Goal: Information Seeking & Learning: Learn about a topic

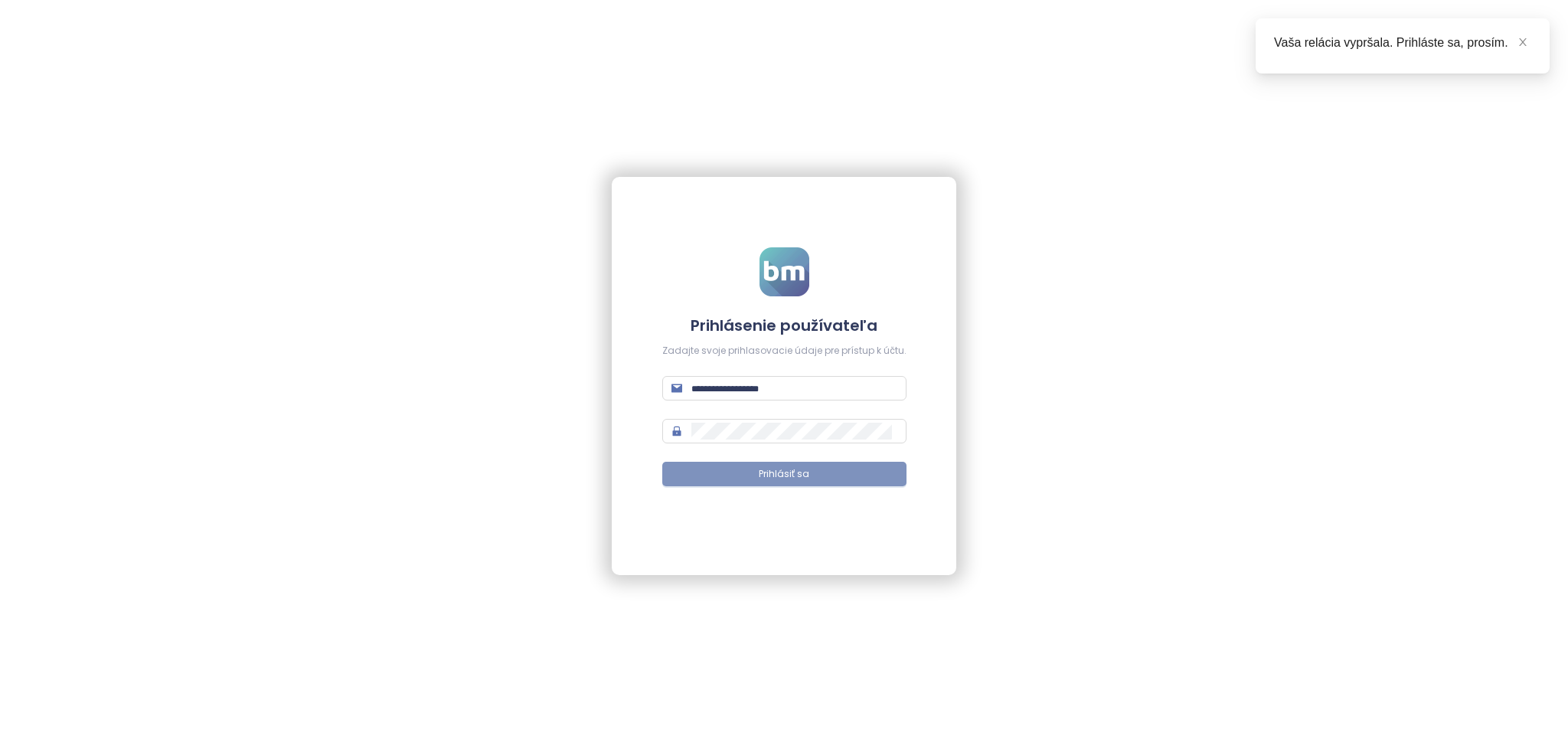
type input "**********"
click at [693, 467] on button "Prihlásiť sa" at bounding box center [784, 473] width 244 height 24
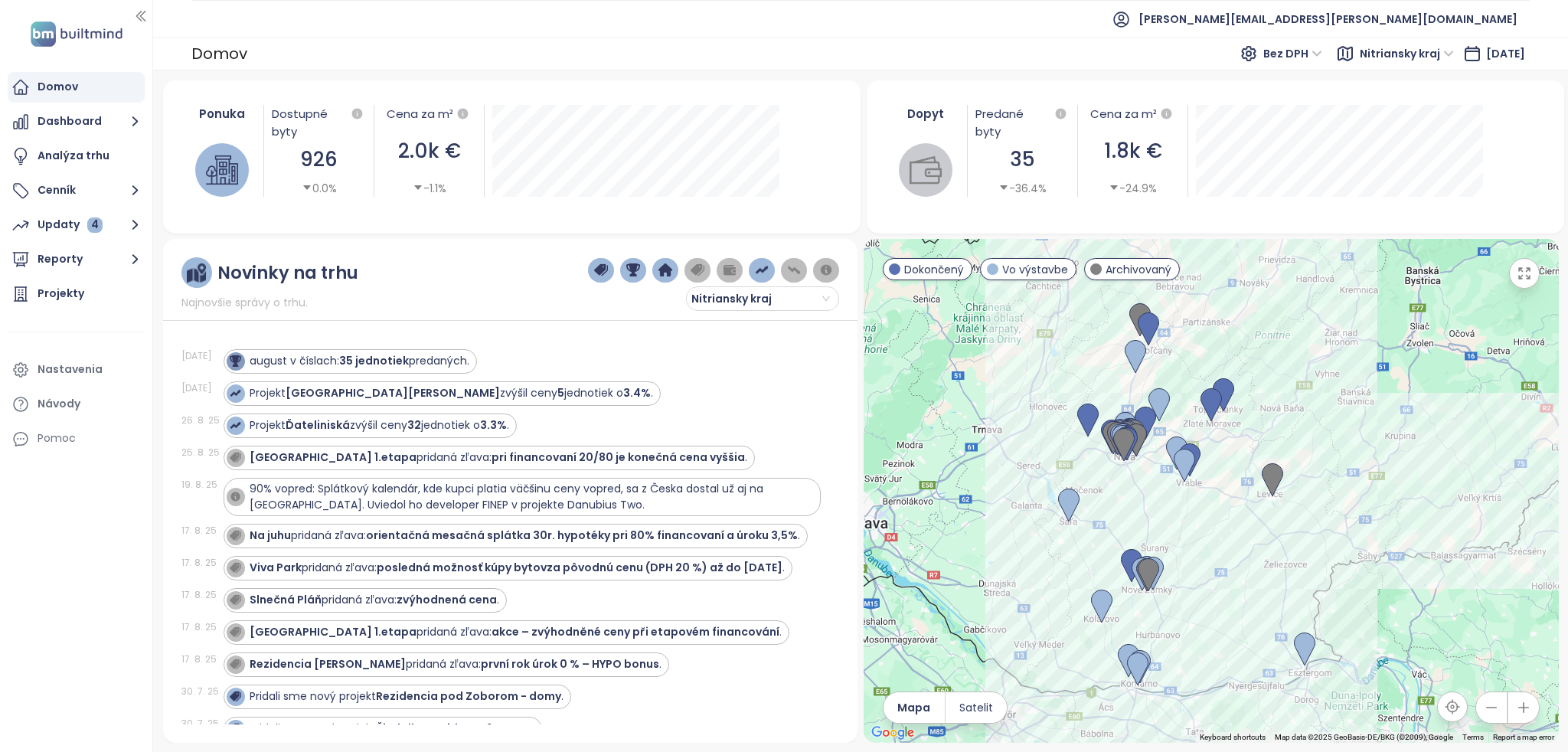
drag, startPoint x: 1239, startPoint y: 517, endPoint x: 1282, endPoint y: 542, distance: 49.7
click at [1281, 542] on div at bounding box center [1212, 491] width 695 height 504
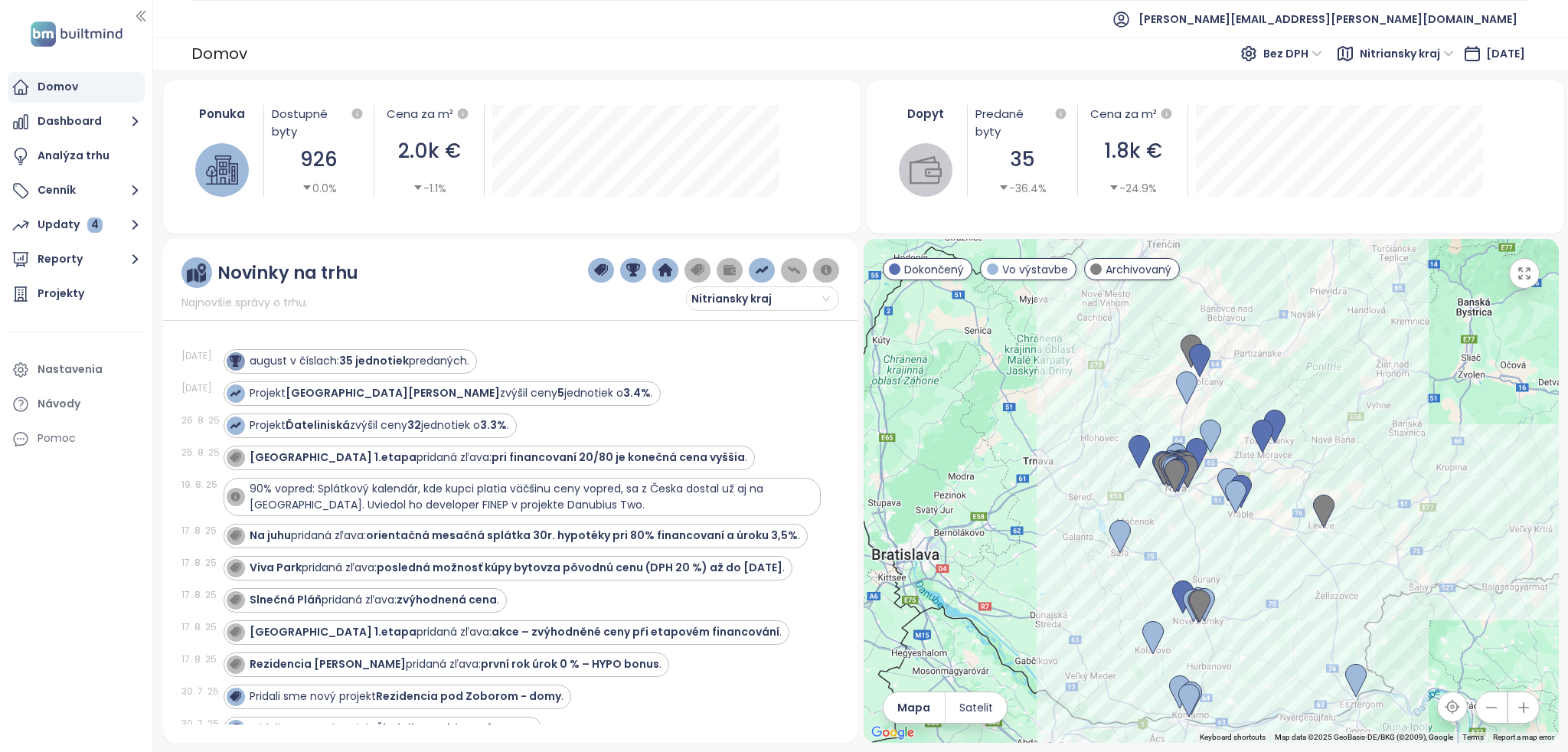
click at [1369, 44] on span "Nitriansky kraj" at bounding box center [1407, 53] width 94 height 23
click at [1382, 149] on div "[GEOGRAPHIC_DATA]" at bounding box center [1410, 158] width 113 height 17
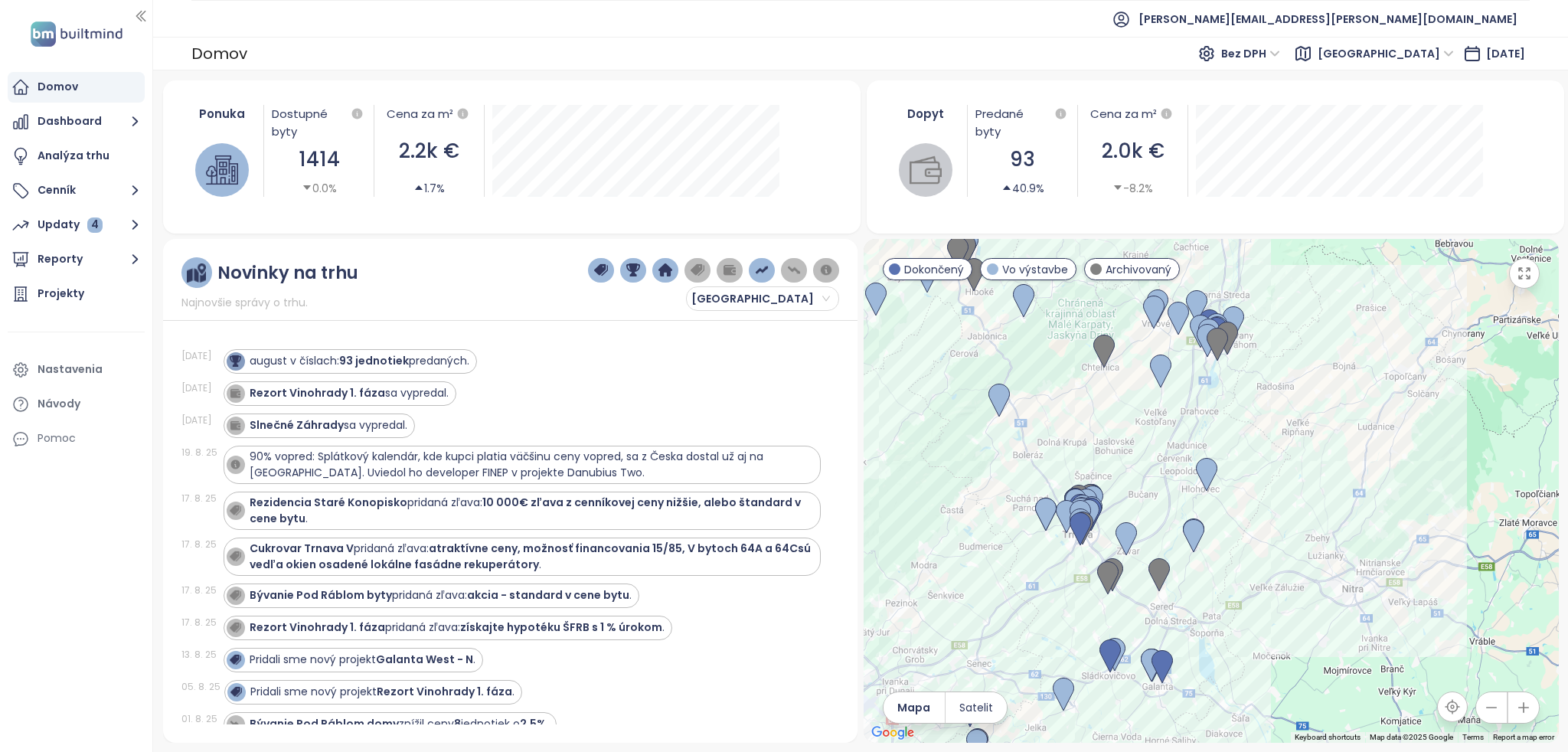
click at [1213, 583] on div at bounding box center [1212, 491] width 695 height 504
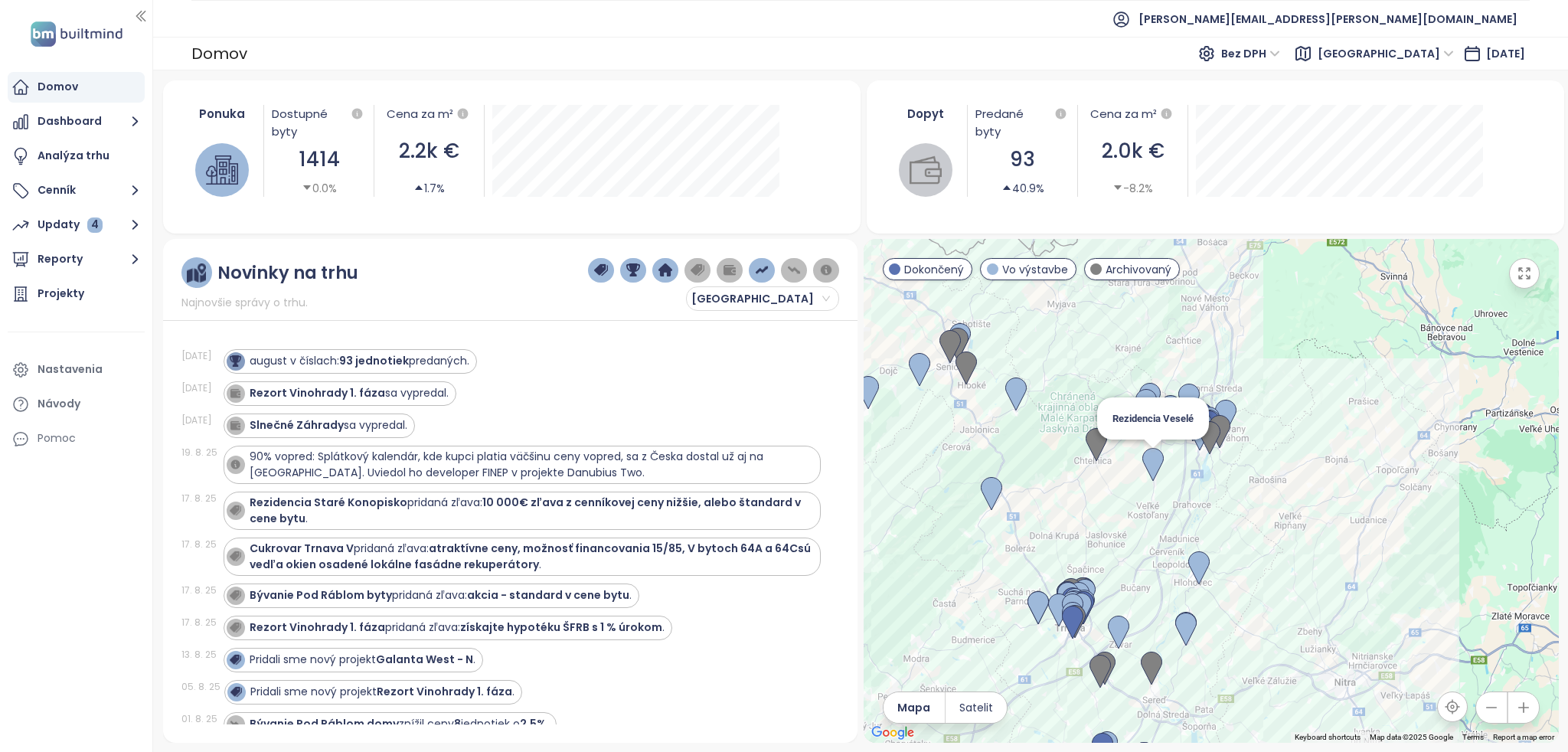
click at [1156, 452] on img at bounding box center [1153, 464] width 22 height 34
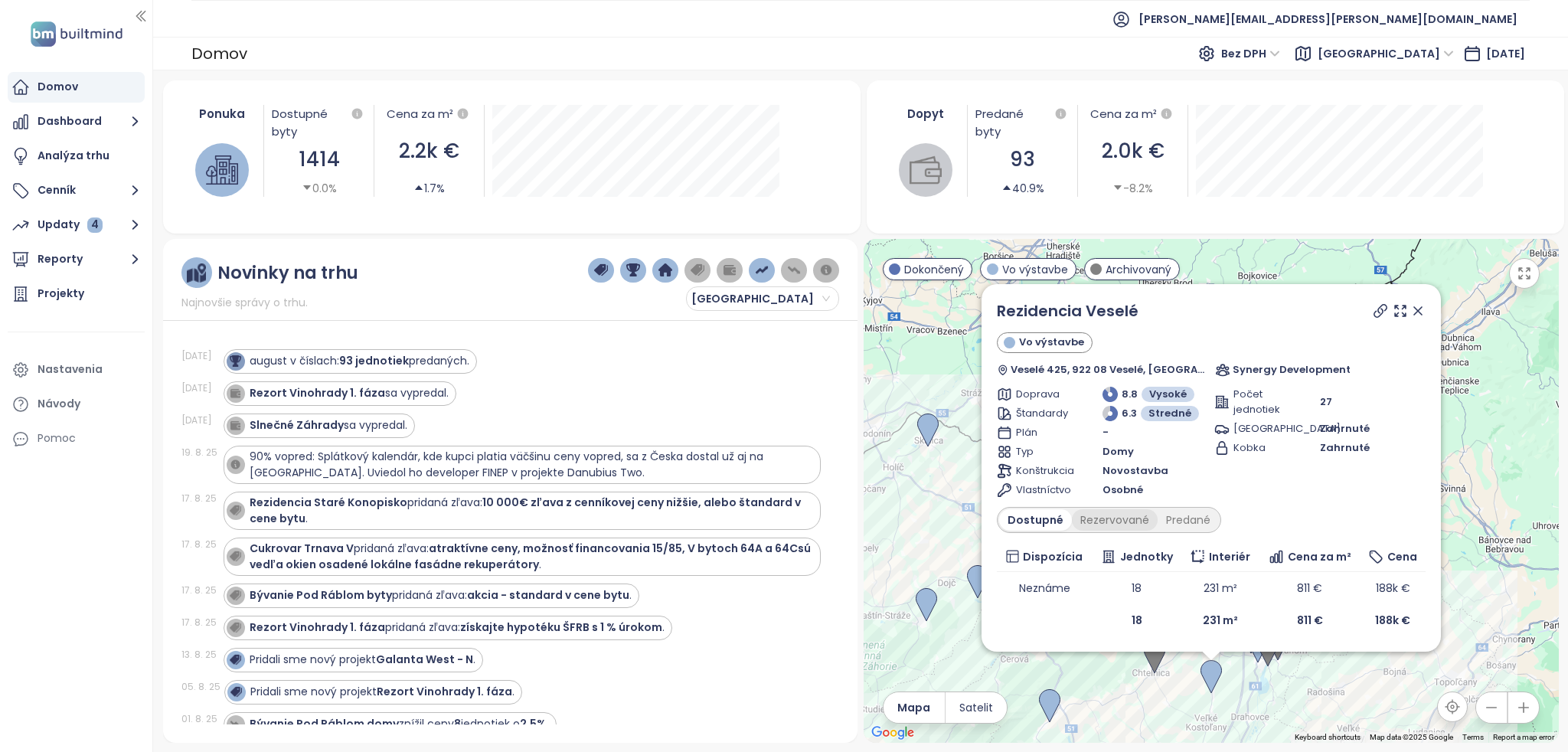
click at [1132, 520] on div "Rezervované" at bounding box center [1114, 519] width 85 height 22
click at [1179, 523] on div "Predané" at bounding box center [1188, 519] width 61 height 22
click at [1127, 523] on div "Rezervované" at bounding box center [1111, 519] width 85 height 22
click at [1054, 522] on div "Dostupné" at bounding box center [1034, 519] width 69 height 22
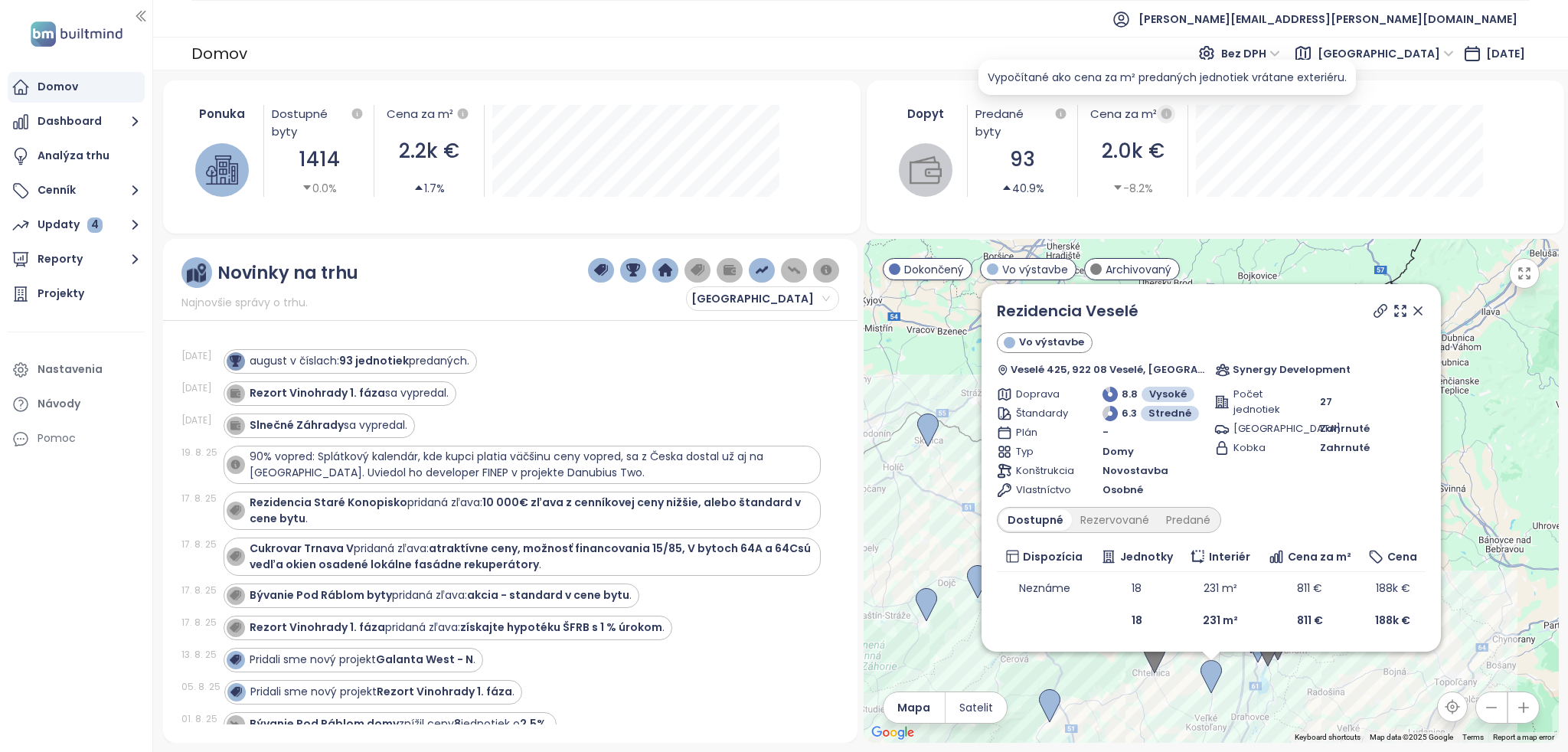
click at [1164, 117] on icon "button" at bounding box center [1166, 113] width 10 height 10
click at [1171, 228] on div "Dopyt Predané byty 93 40.9% Cena za m² 2.0k € -8.2%" at bounding box center [1216, 157] width 699 height 154
click at [1417, 311] on icon at bounding box center [1418, 310] width 8 height 8
